Goal: Navigation & Orientation: Find specific page/section

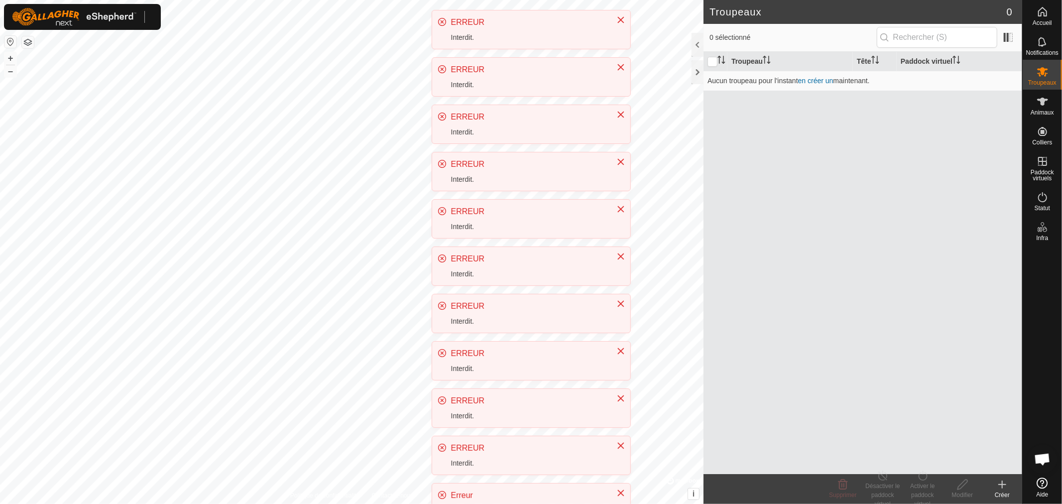
scroll to position [209, 0]
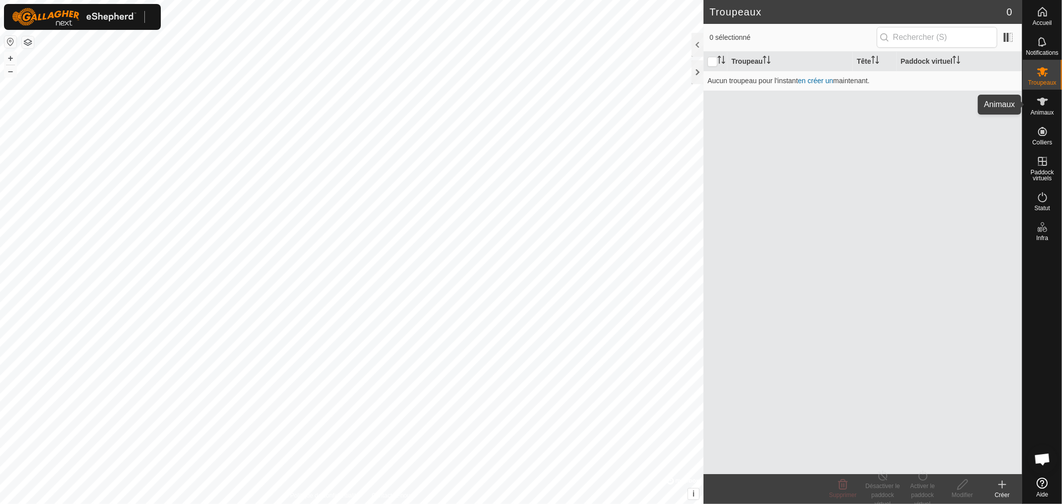
click at [1044, 108] on es-animals-svg-icon at bounding box center [1043, 102] width 18 height 16
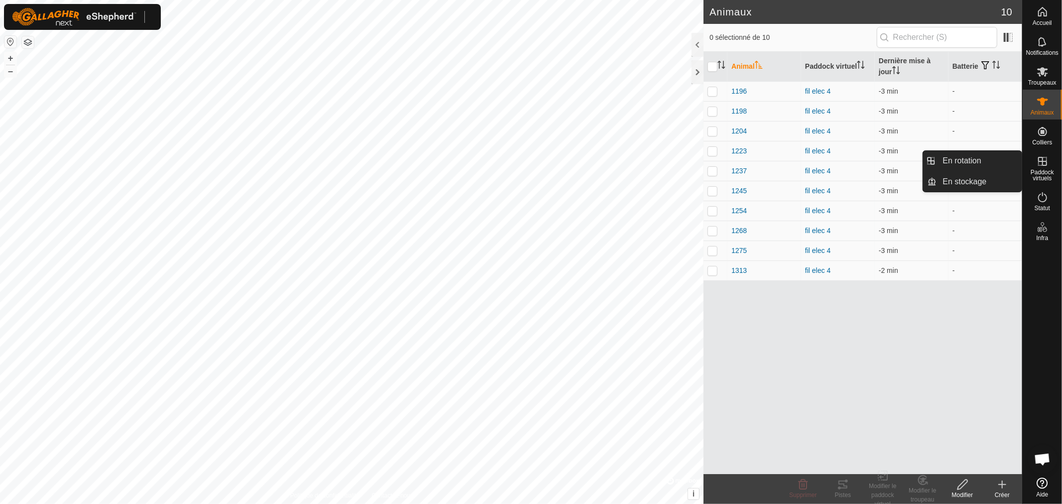
click at [1037, 170] on span "Paddock virtuels" at bounding box center [1042, 175] width 34 height 12
click at [962, 167] on link "En rotation" at bounding box center [979, 161] width 85 height 20
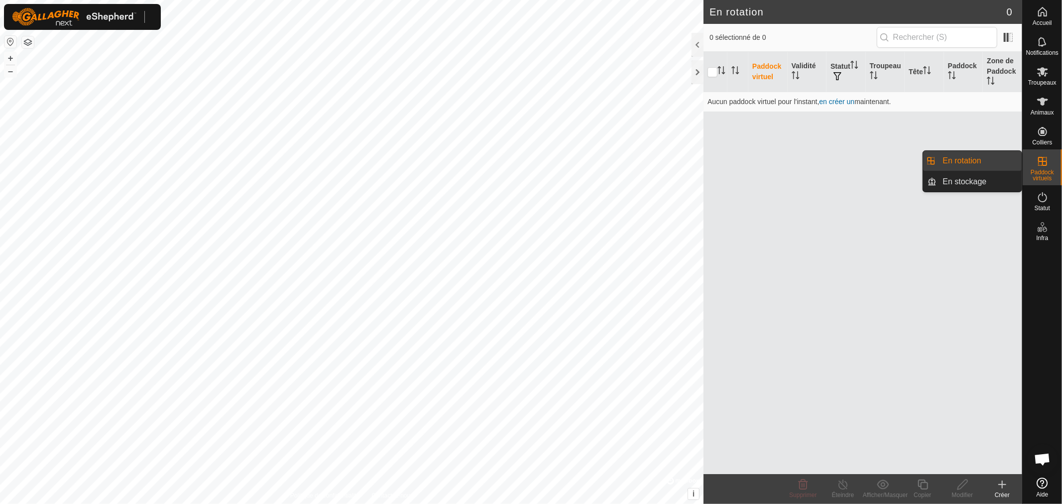
click at [961, 161] on link "En rotation" at bounding box center [979, 161] width 85 height 20
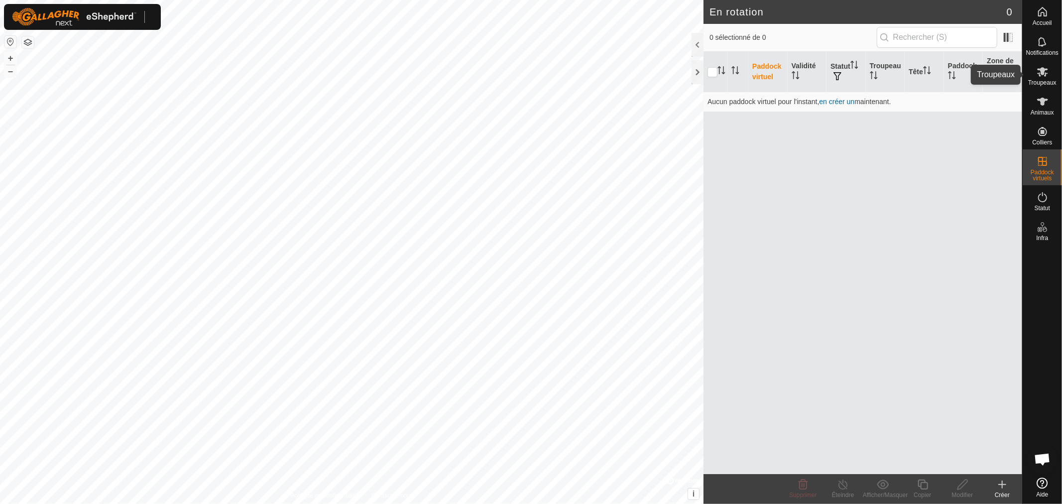
click at [1039, 71] on icon at bounding box center [1043, 72] width 12 height 12
